Goal: Task Accomplishment & Management: Complete application form

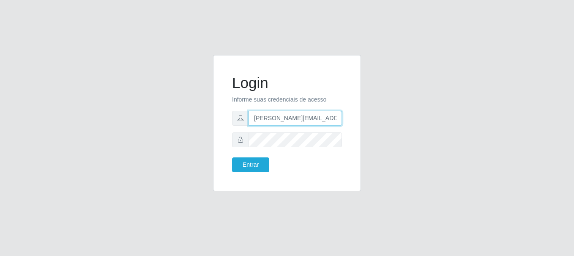
type input "[PERSON_NAME][EMAIL_ADDRESS][PERSON_NAME][DOMAIN_NAME]"
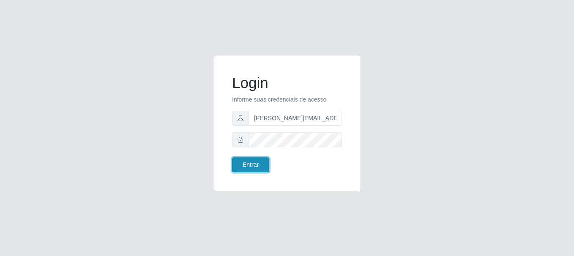
click at [250, 164] on button "Entrar" at bounding box center [250, 164] width 37 height 15
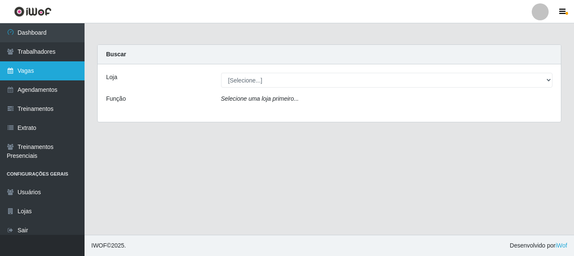
click at [42, 71] on link "Vagas" at bounding box center [42, 70] width 84 height 19
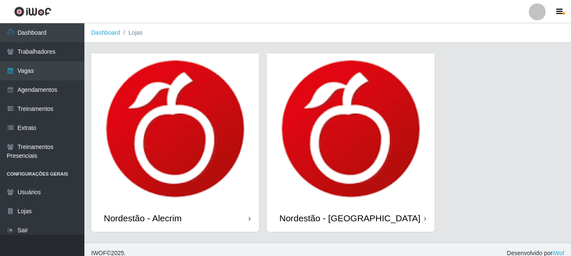
click at [144, 218] on div "Nordestão - Alecrim" at bounding box center [143, 217] width 78 height 11
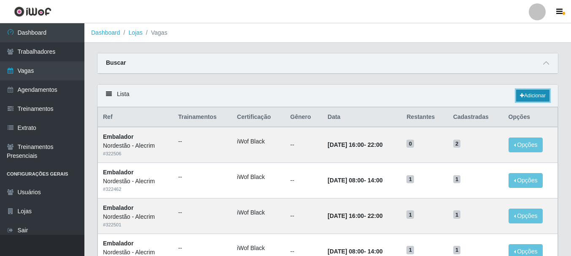
click at [532, 96] on link "Adicionar" at bounding box center [533, 96] width 33 height 12
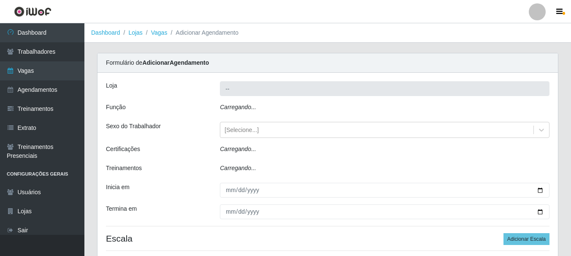
type input "Nordestão - Alecrim"
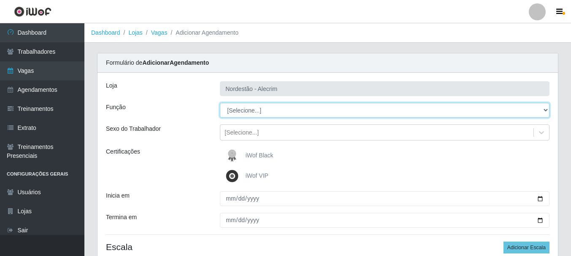
select select "1"
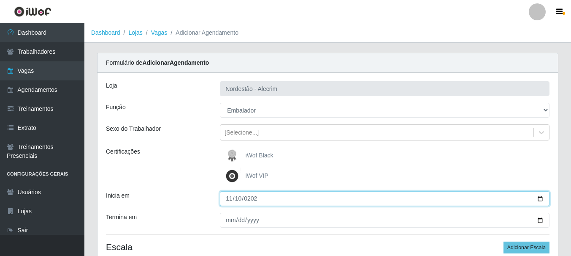
type input "[DATE]"
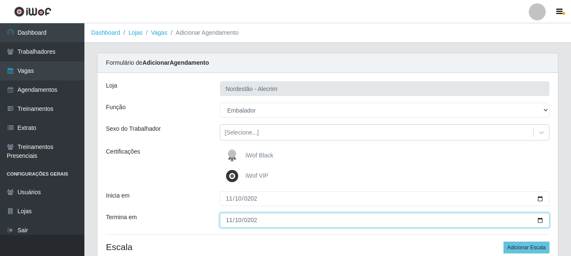
type input "[DATE]"
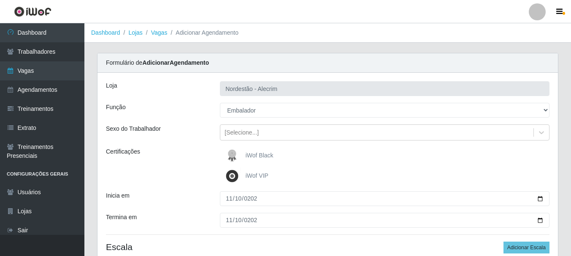
click at [385, 155] on div "iWof Black" at bounding box center [385, 155] width 330 height 17
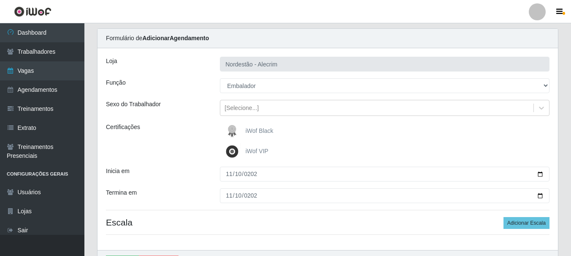
scroll to position [76, 0]
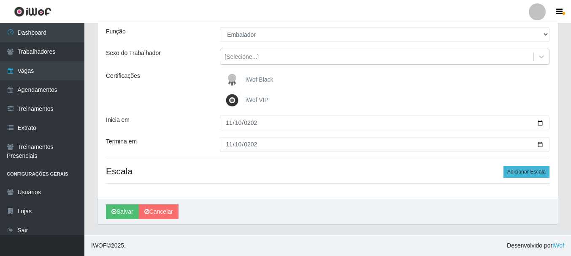
click at [528, 171] on button "Adicionar Escala" at bounding box center [527, 172] width 46 height 12
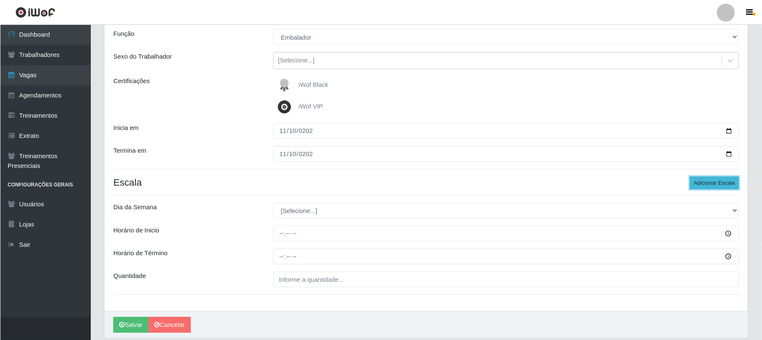
scroll to position [75, 0]
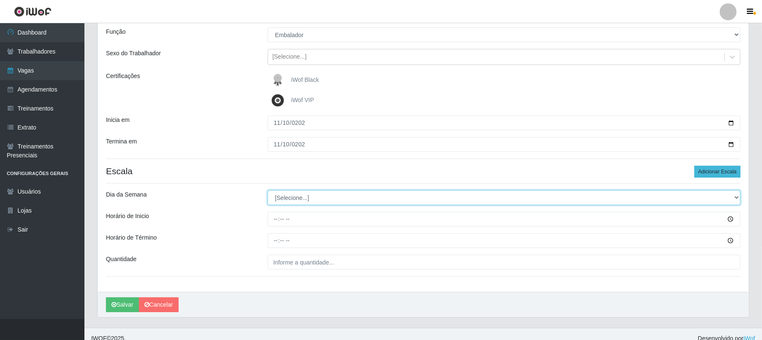
select select "1"
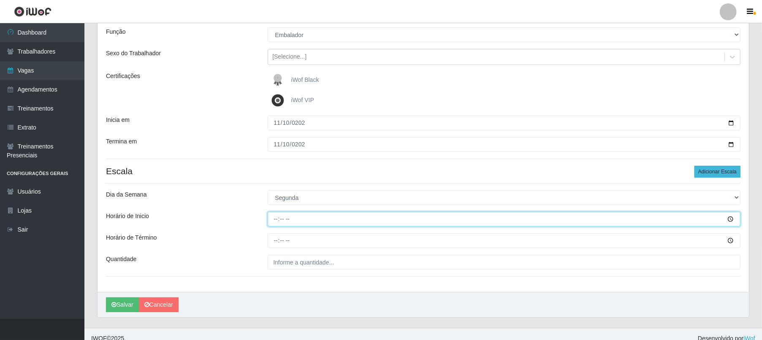
type input "08:00"
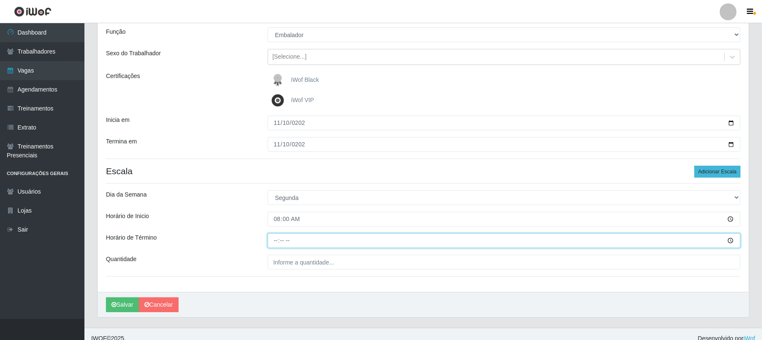
type input "14:00"
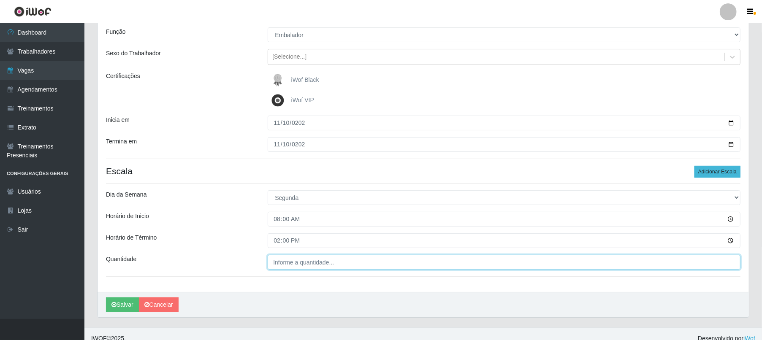
type input "___"
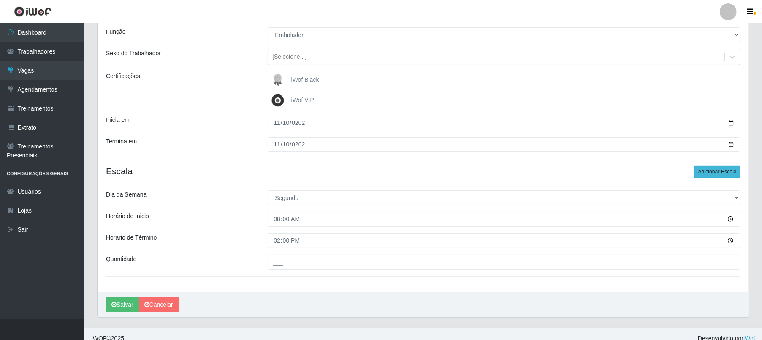
scroll to position [85, 0]
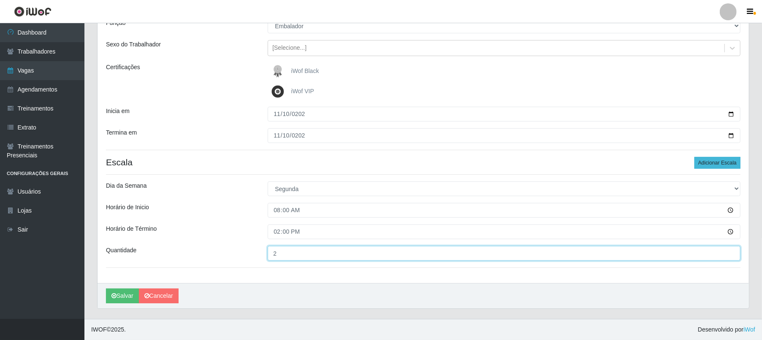
type input "2"
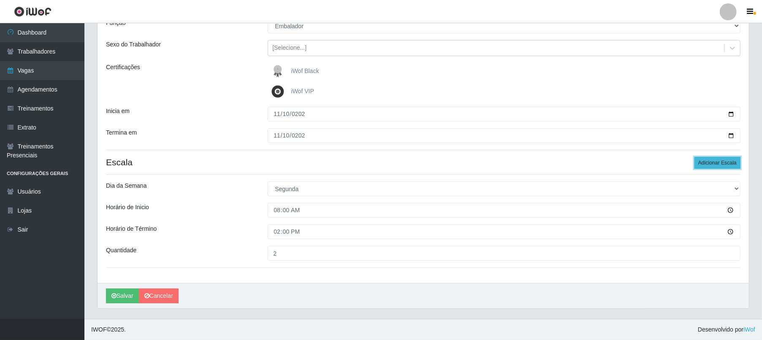
click at [573, 162] on button "Adicionar Escala" at bounding box center [718, 163] width 46 height 12
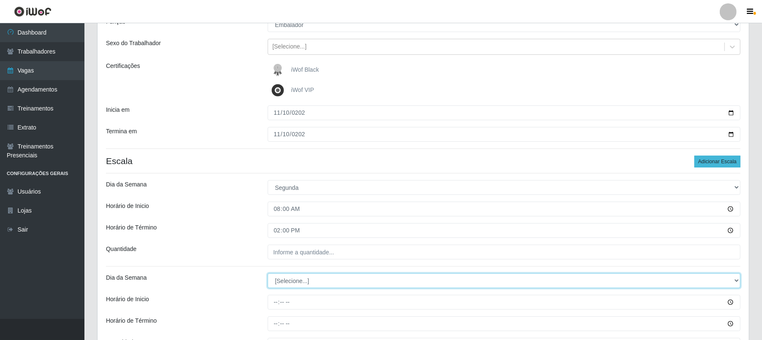
select select "1"
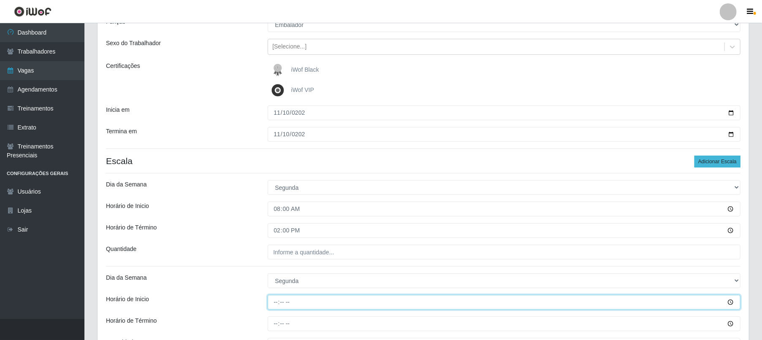
type input "16:00"
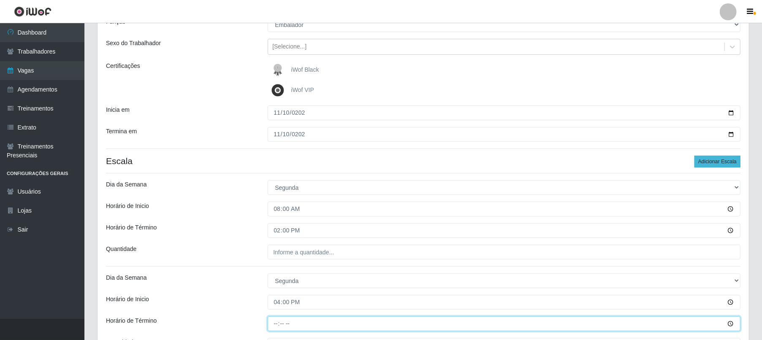
type input "22:00"
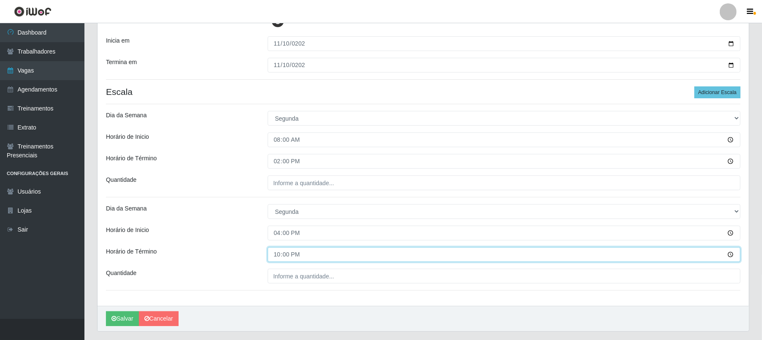
scroll to position [179, 0]
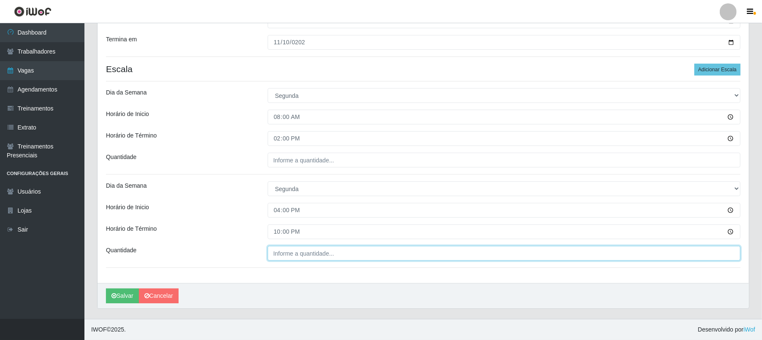
type input "___"
type input "2"
type input "___"
